Goal: Check status: Check status

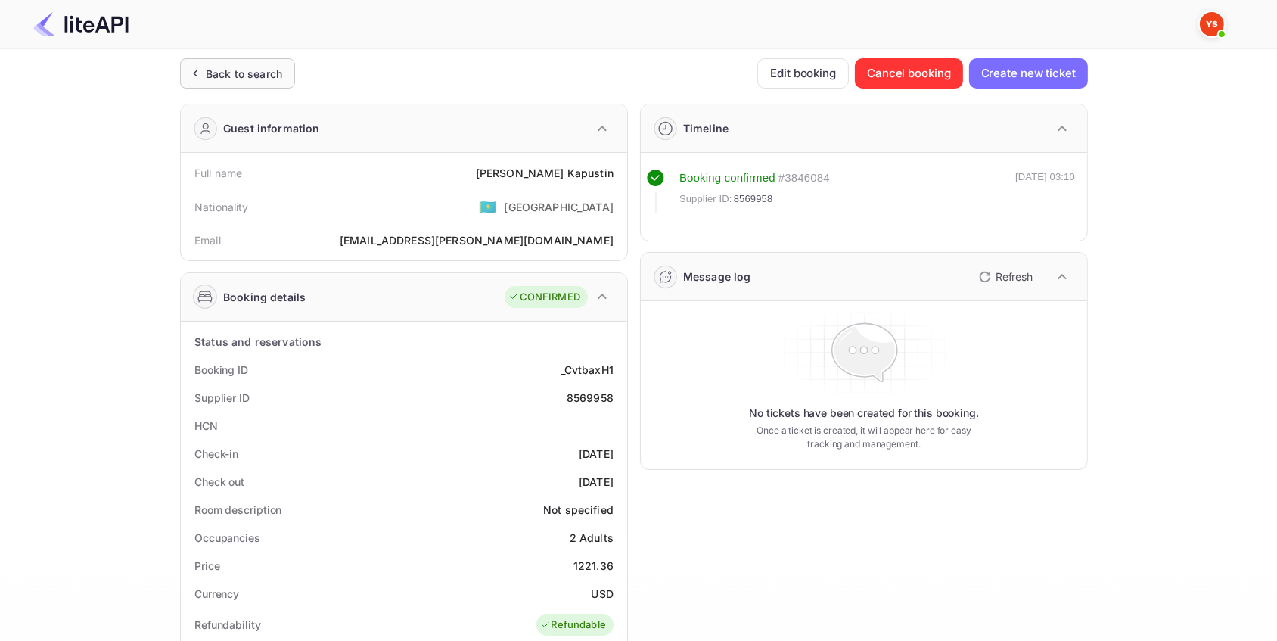
click at [254, 67] on div "Back to search" at bounding box center [244, 74] width 76 height 16
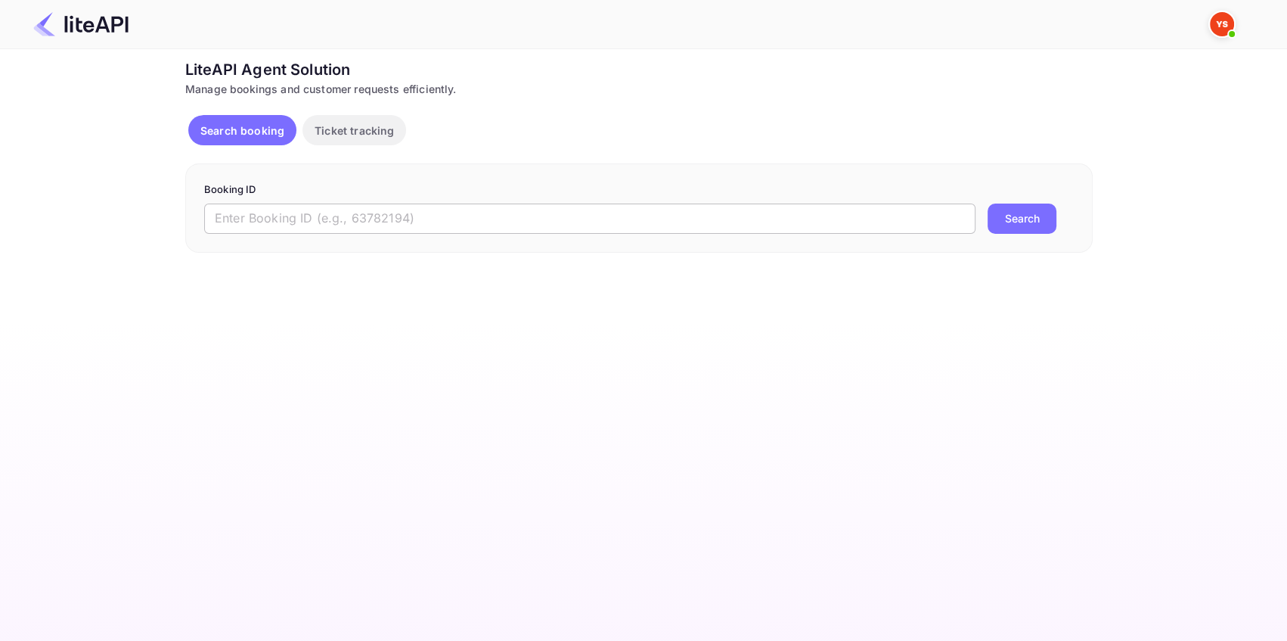
click at [270, 215] on input "text" at bounding box center [589, 218] width 771 height 30
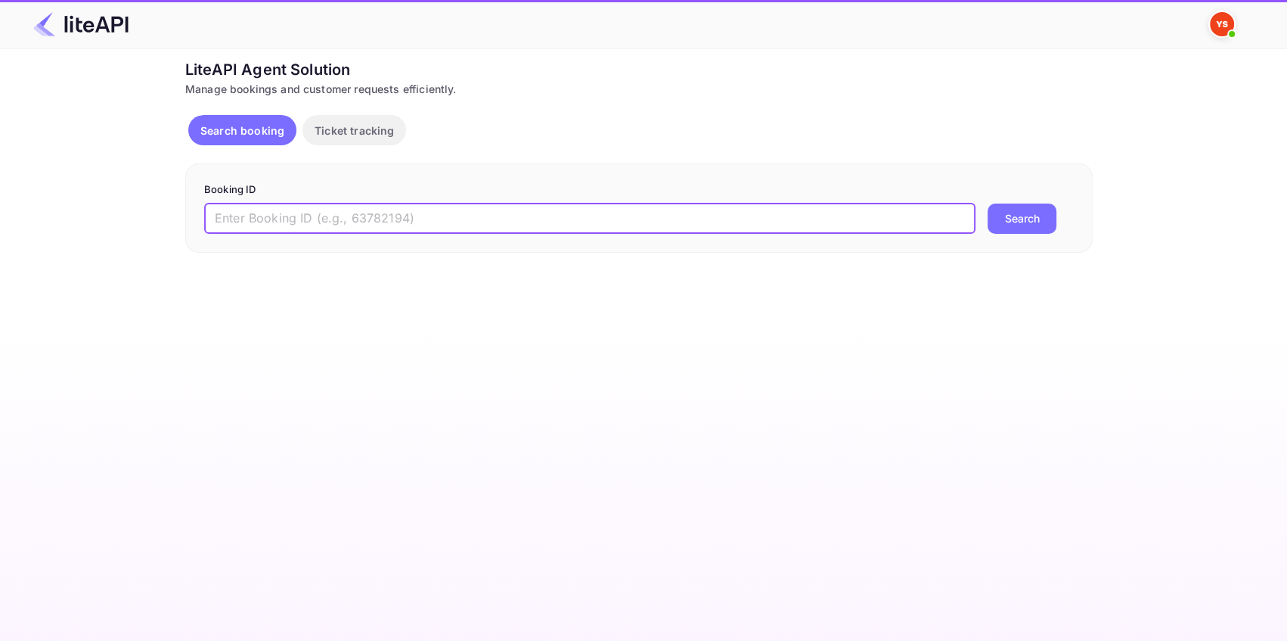
paste input "8113946"
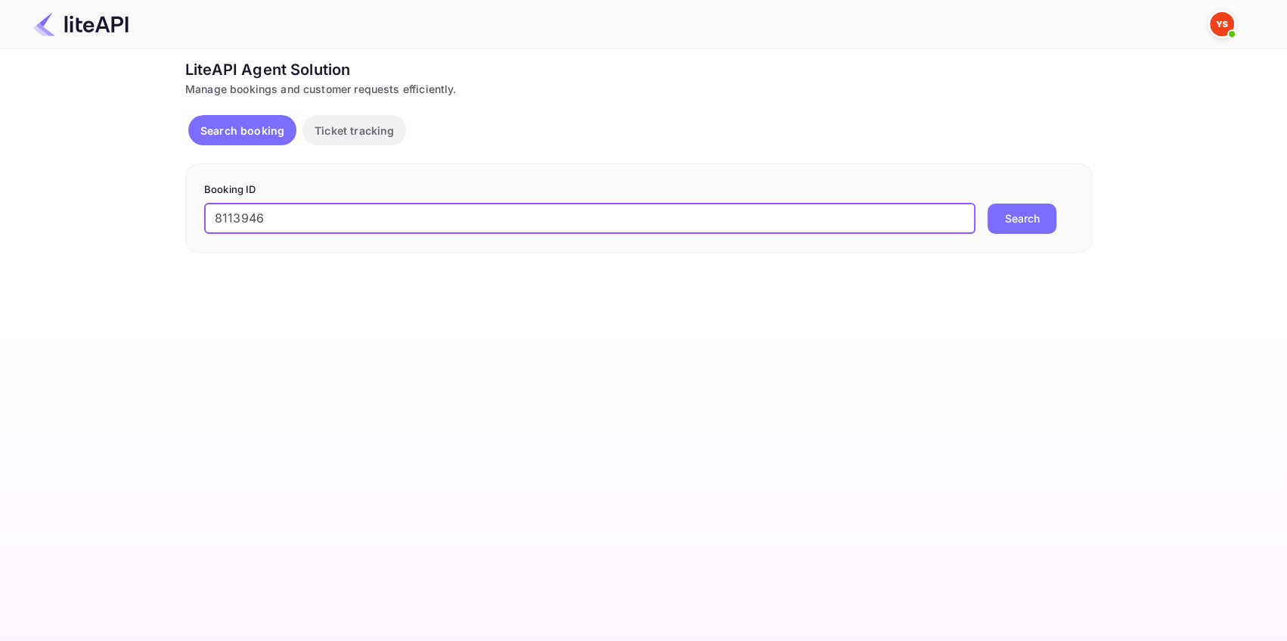
type input "8113946"
click at [1013, 215] on button "Search" at bounding box center [1022, 218] width 69 height 30
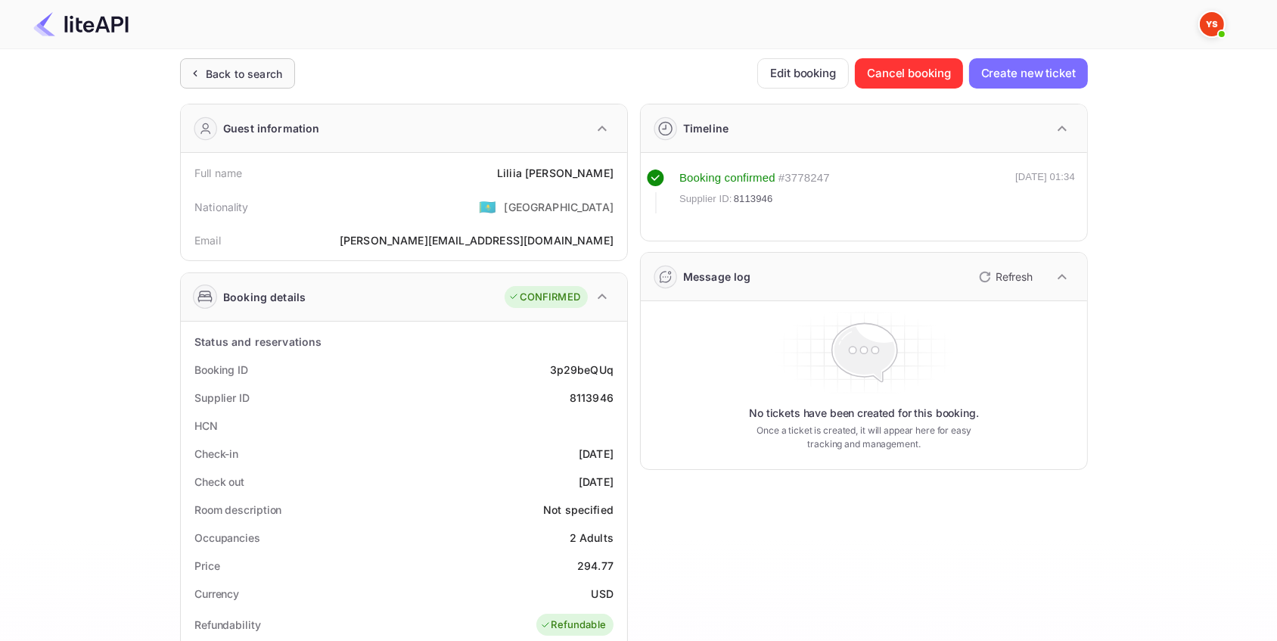
click at [277, 71] on div "Back to search" at bounding box center [244, 74] width 76 height 16
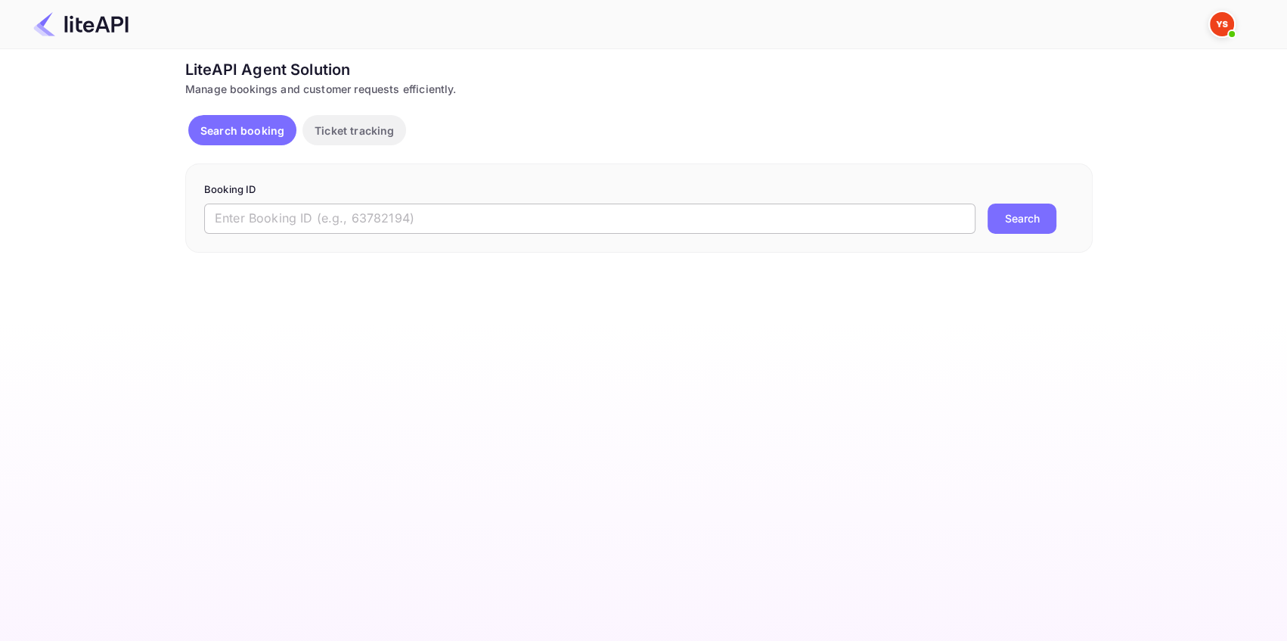
click at [374, 222] on input "text" at bounding box center [589, 218] width 771 height 30
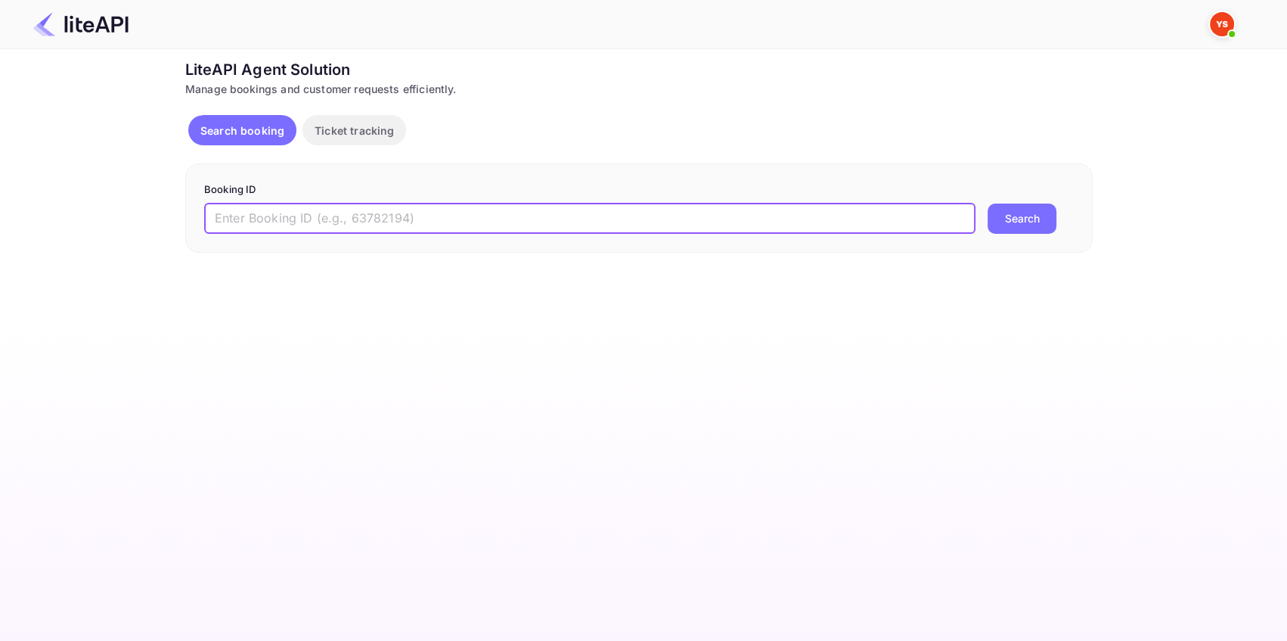
paste input "8428308"
click at [1023, 209] on button "Search" at bounding box center [1022, 218] width 69 height 30
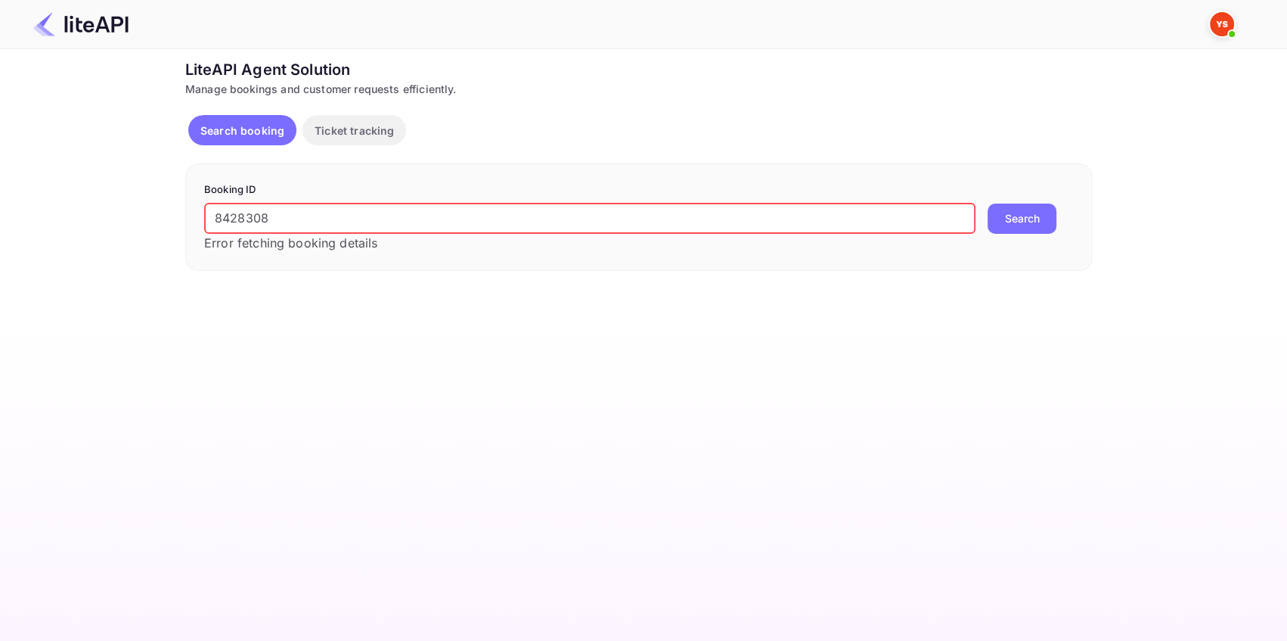
click at [219, 211] on input "8428308" at bounding box center [589, 218] width 771 height 30
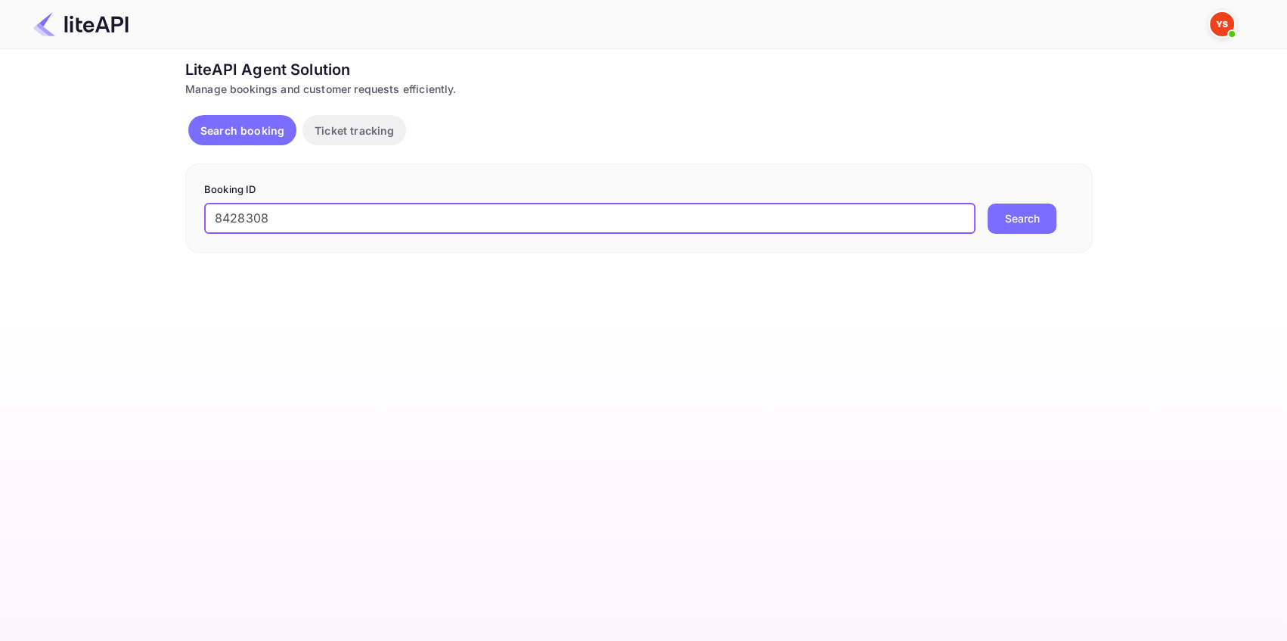
type input "8428308"
drag, startPoint x: 1007, startPoint y: 219, endPoint x: 1046, endPoint y: 160, distance: 70.5
click at [1009, 219] on button "Search" at bounding box center [1022, 218] width 69 height 30
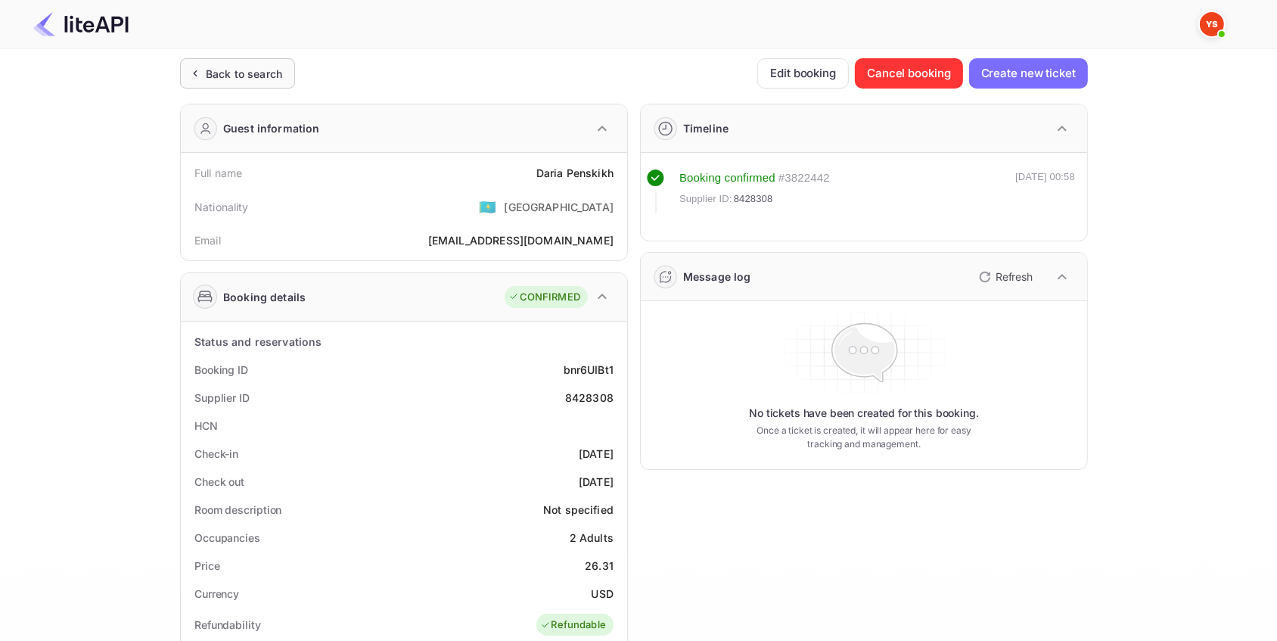
click at [262, 68] on div "Back to search" at bounding box center [244, 74] width 76 height 16
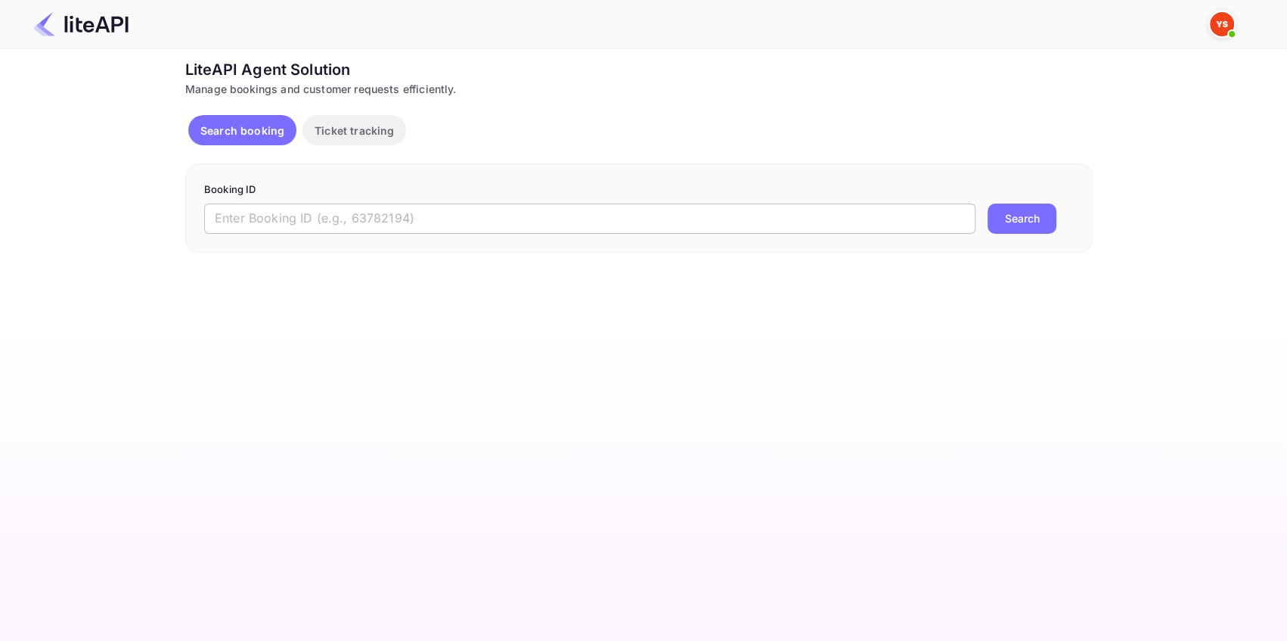
drag, startPoint x: 315, startPoint y: 224, endPoint x: 327, endPoint y: 225, distance: 12.1
click at [315, 225] on input "text" at bounding box center [589, 218] width 771 height 30
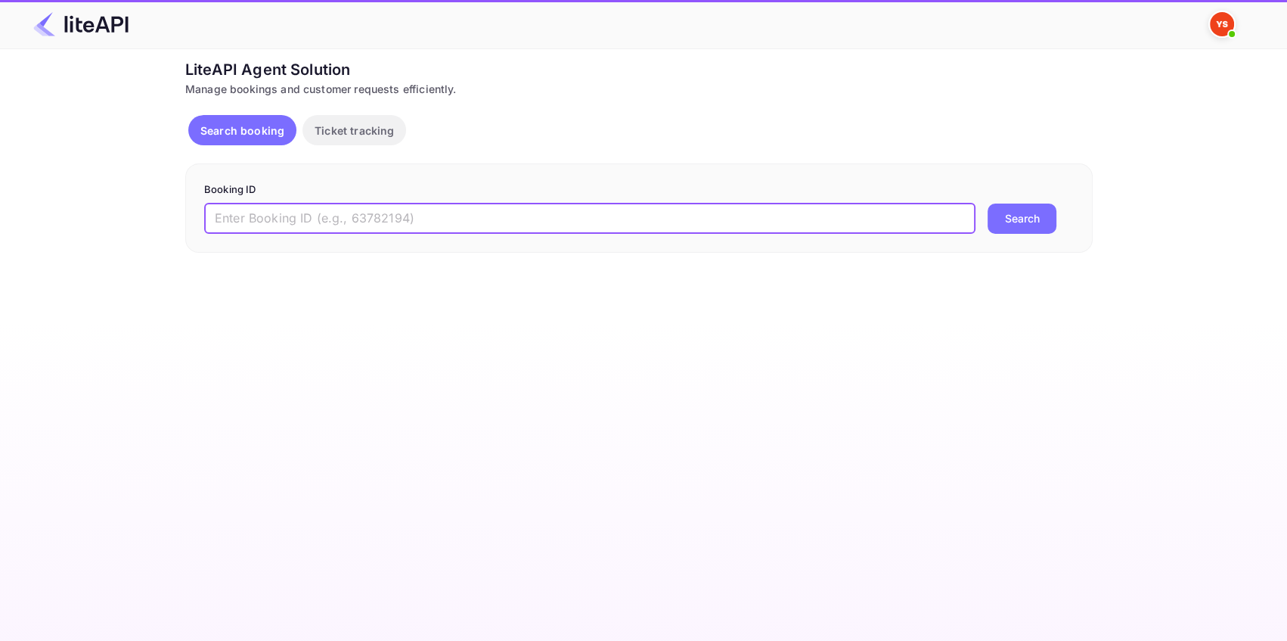
paste input "8898482"
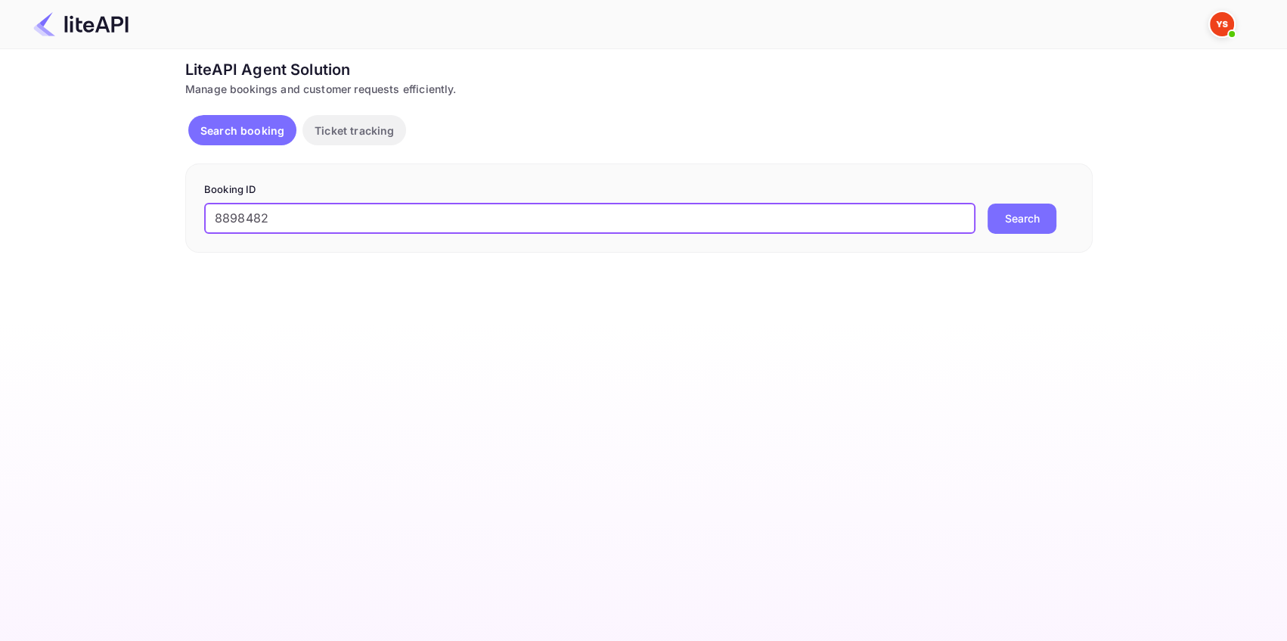
type input "8898482"
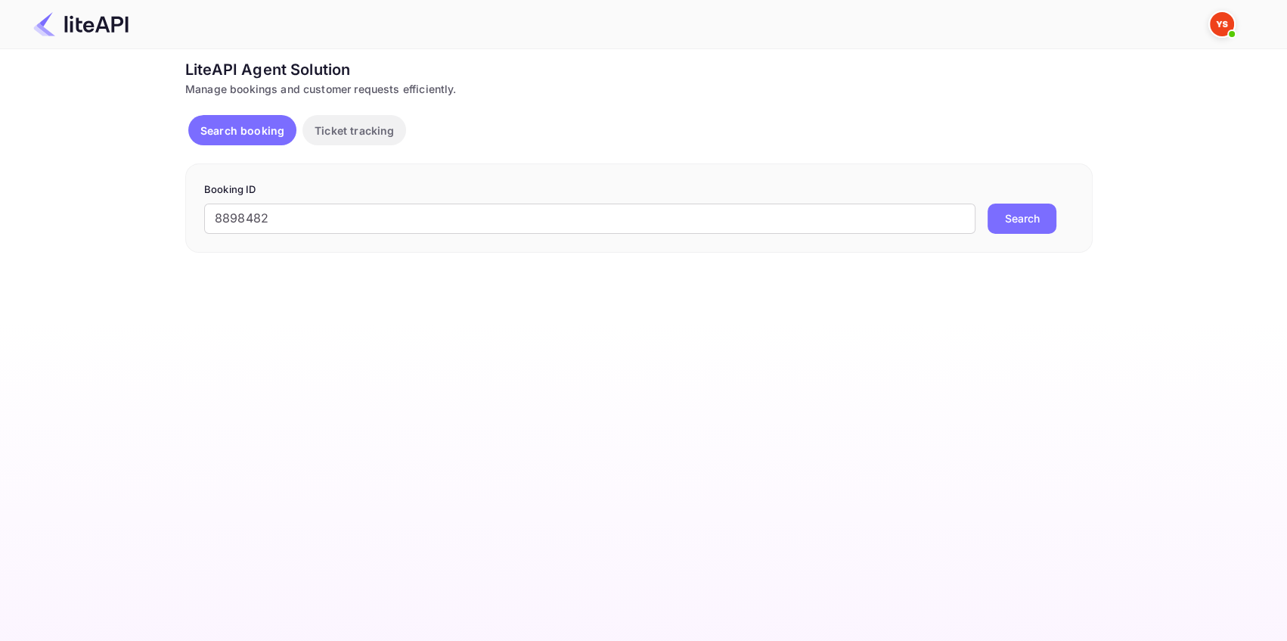
click at [1025, 220] on button "Search" at bounding box center [1022, 218] width 69 height 30
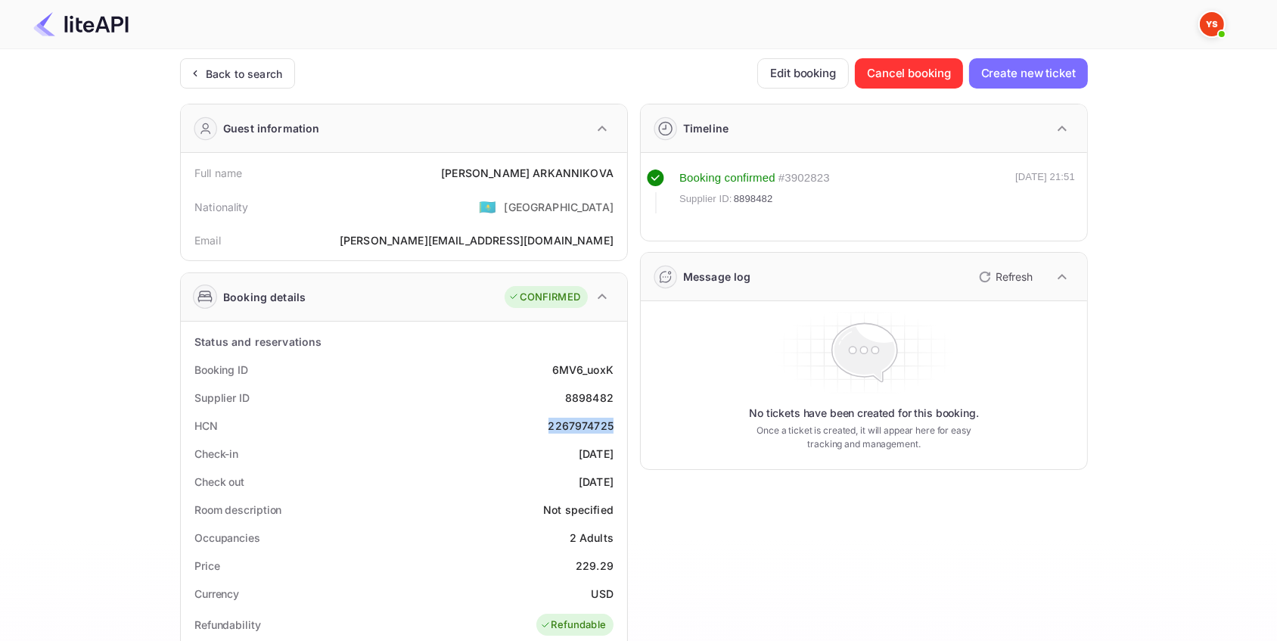
drag, startPoint x: 619, startPoint y: 428, endPoint x: 542, endPoint y: 431, distance: 77.2
click at [542, 431] on div "HCN 2267974725" at bounding box center [404, 425] width 434 height 28
click at [247, 68] on div "Back to search" at bounding box center [244, 74] width 76 height 16
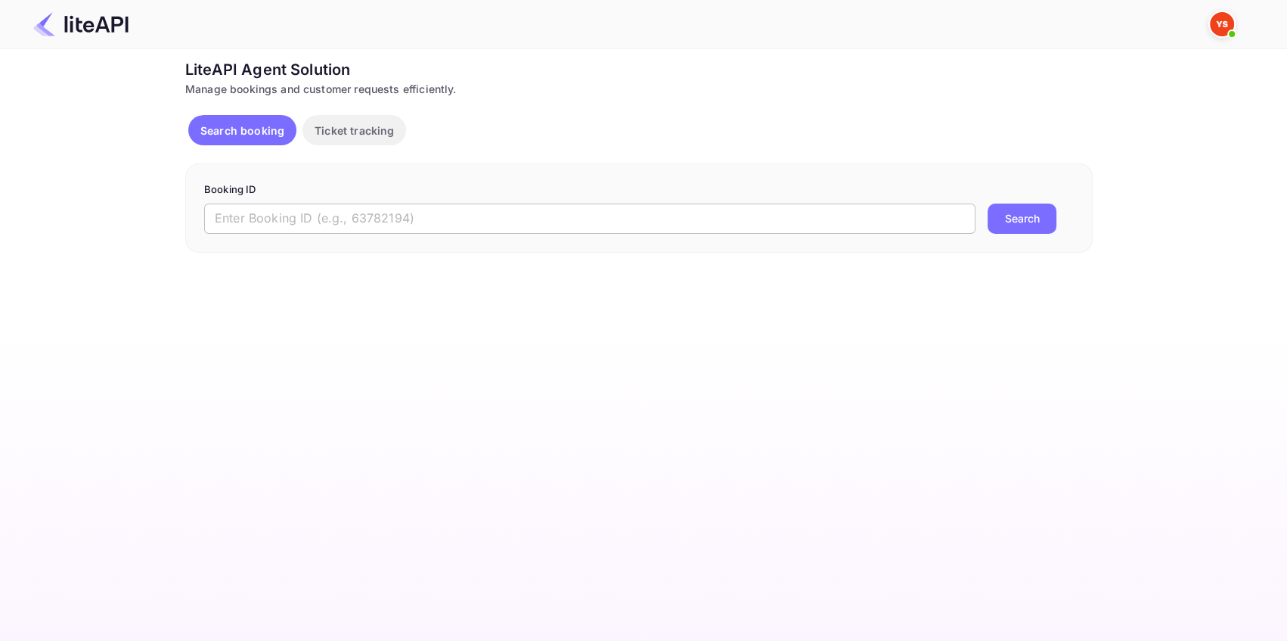
click at [290, 224] on input "text" at bounding box center [589, 218] width 771 height 30
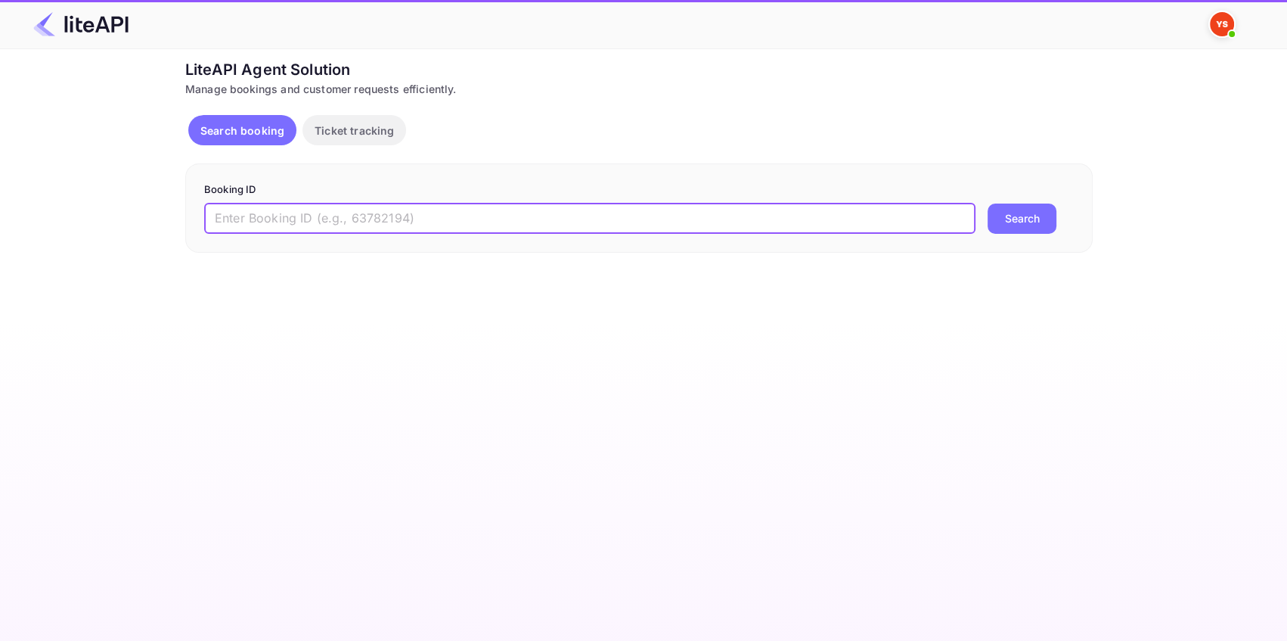
paste input "8875296"
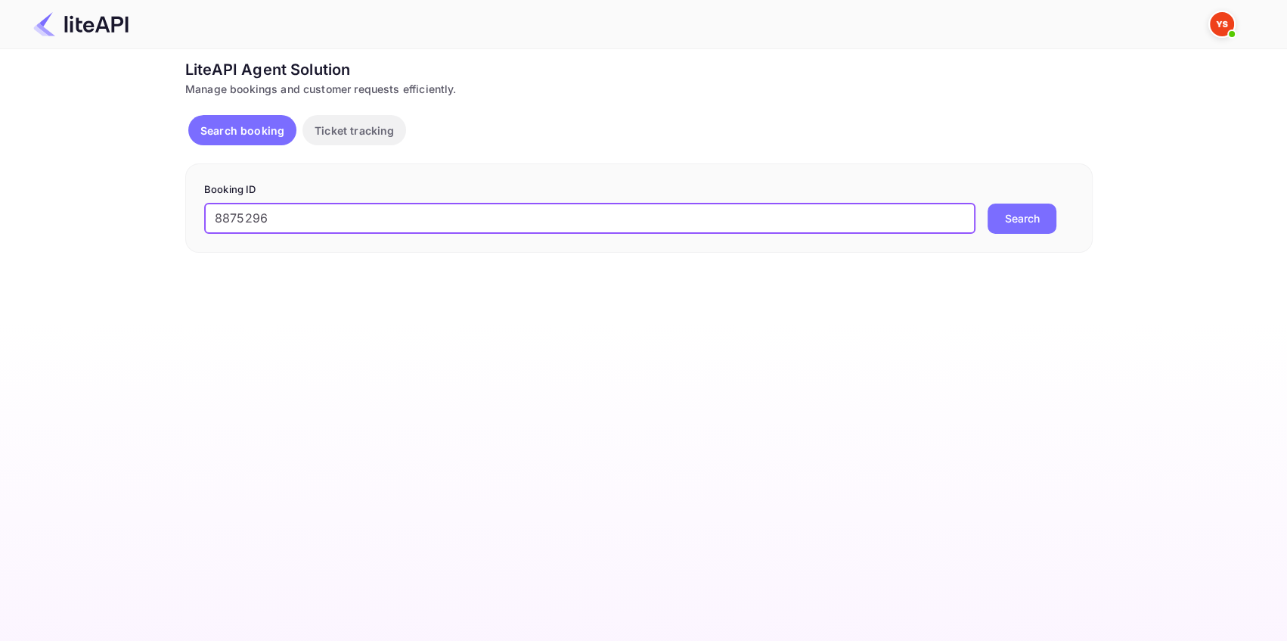
type input "8875296"
click at [1017, 215] on button "Search" at bounding box center [1022, 218] width 69 height 30
